Goal: Information Seeking & Learning: Learn about a topic

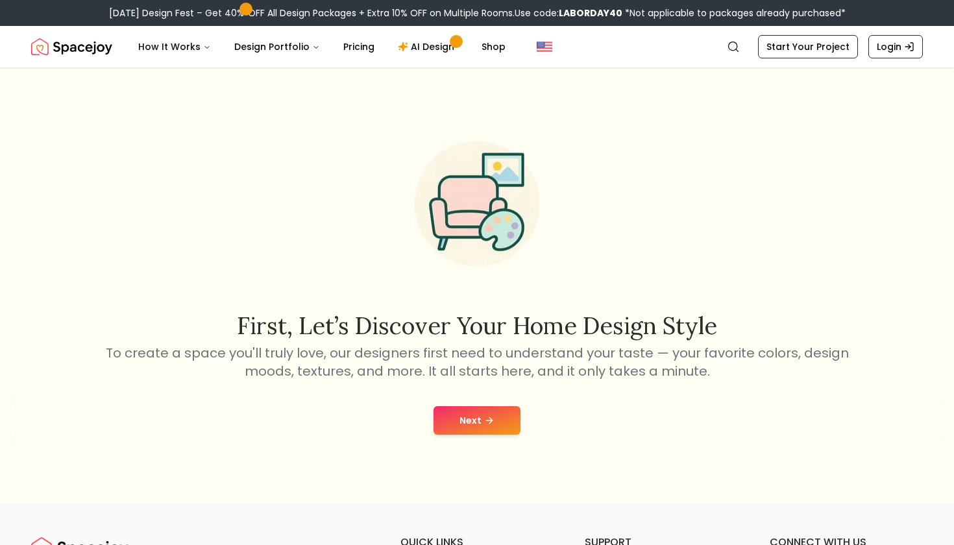
click at [511, 412] on button "Next" at bounding box center [477, 420] width 87 height 29
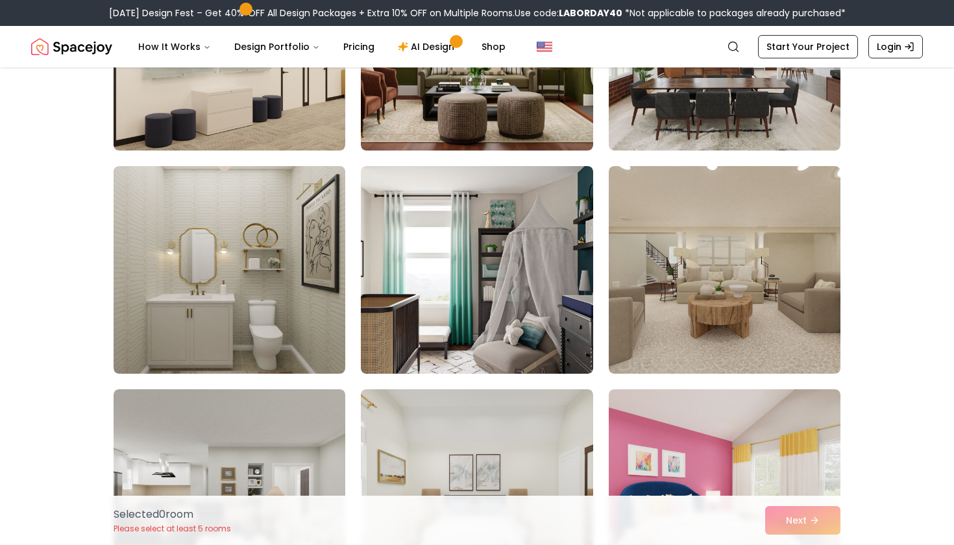
scroll to position [4919, 0]
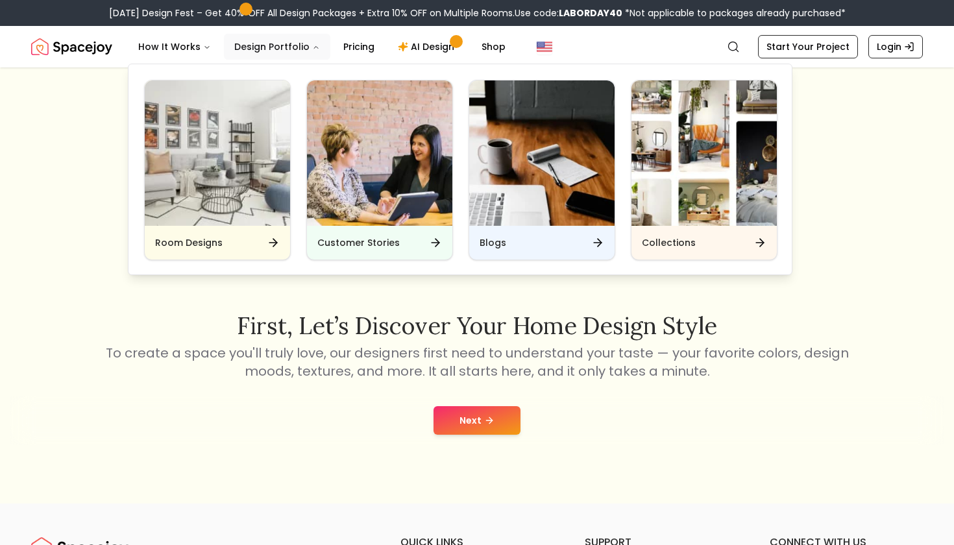
click at [260, 47] on button "Design Portfolio" at bounding box center [277, 47] width 106 height 26
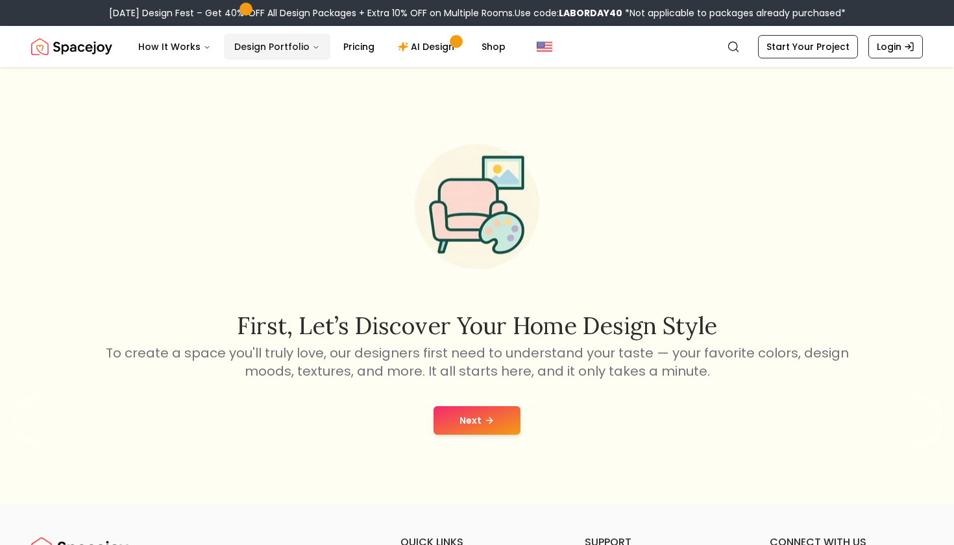
click at [259, 47] on button "Design Portfolio" at bounding box center [277, 47] width 106 height 26
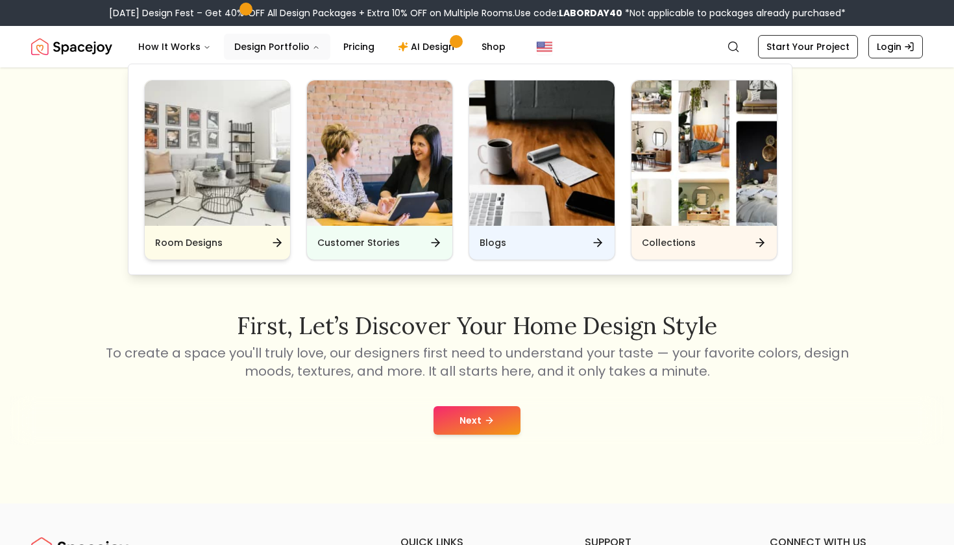
click at [260, 242] on div "Room Designs" at bounding box center [217, 243] width 145 height 34
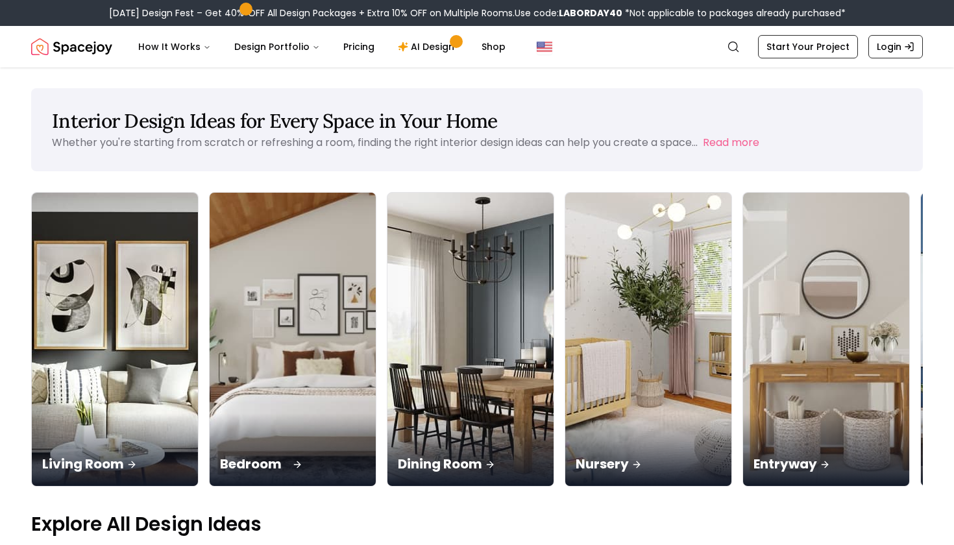
click at [210, 413] on div "Bedroom" at bounding box center [293, 449] width 166 height 73
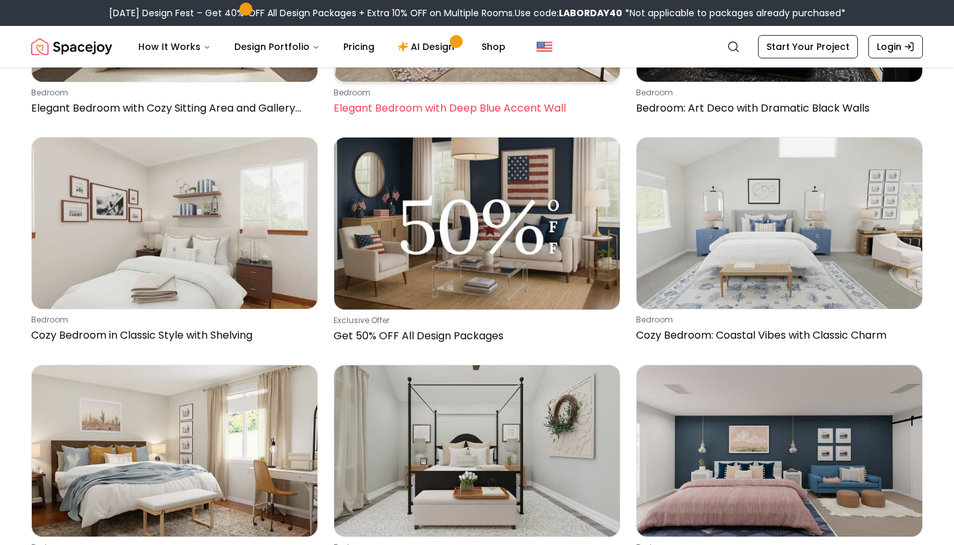
scroll to position [1244, 0]
